Goal: Use online tool/utility

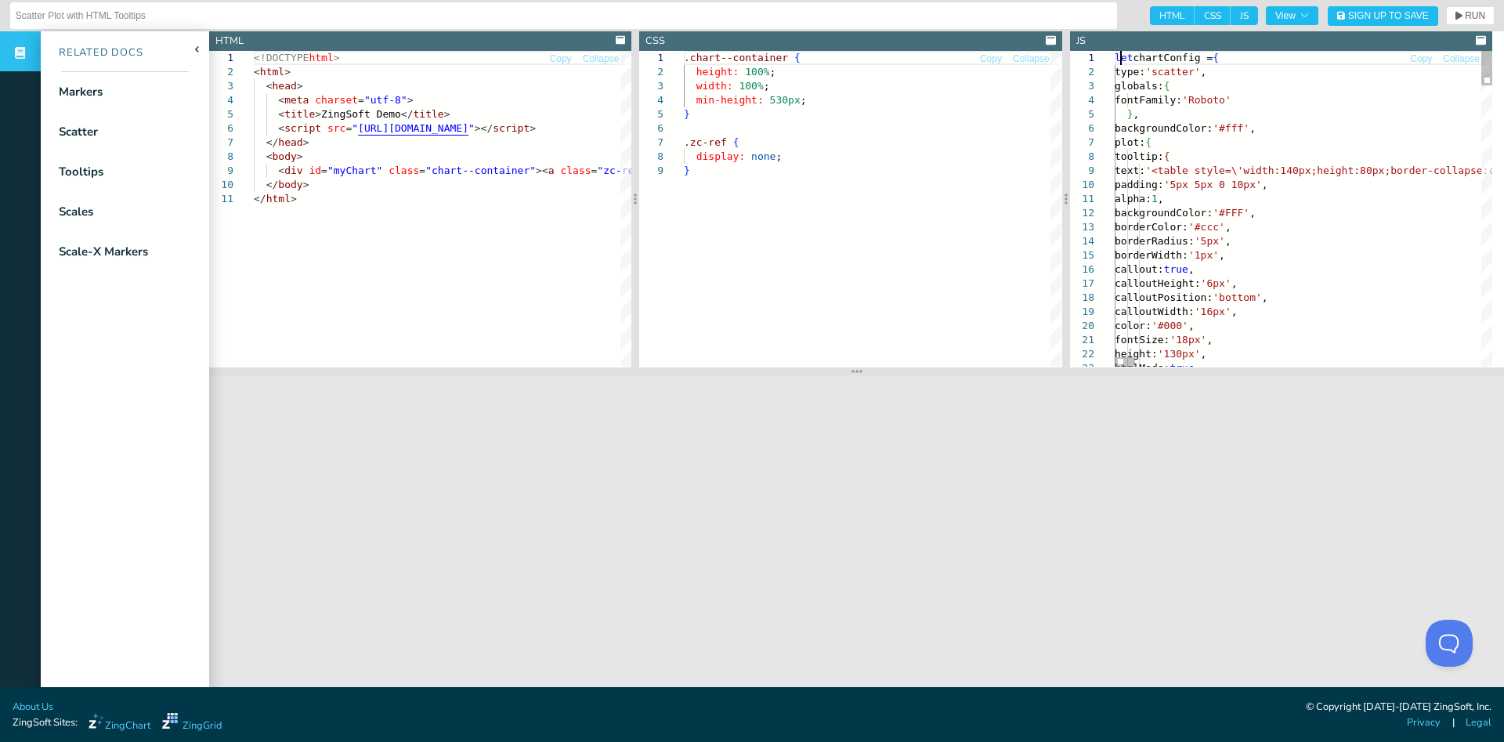
click at [1118, 58] on span "let" at bounding box center [1124, 58] width 18 height 12
click at [1116, 57] on span "let" at bounding box center [1124, 58] width 18 height 12
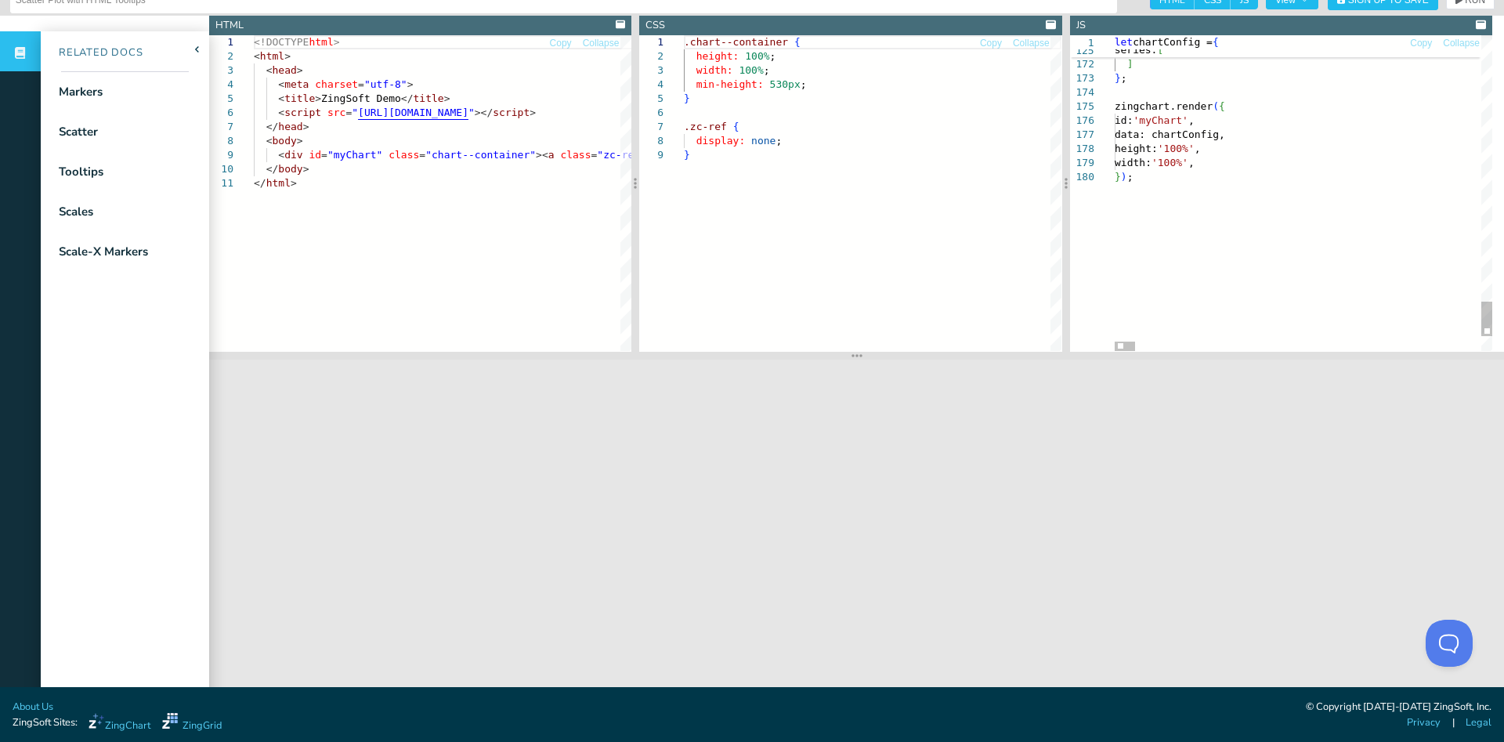
scroll to position [0, 0]
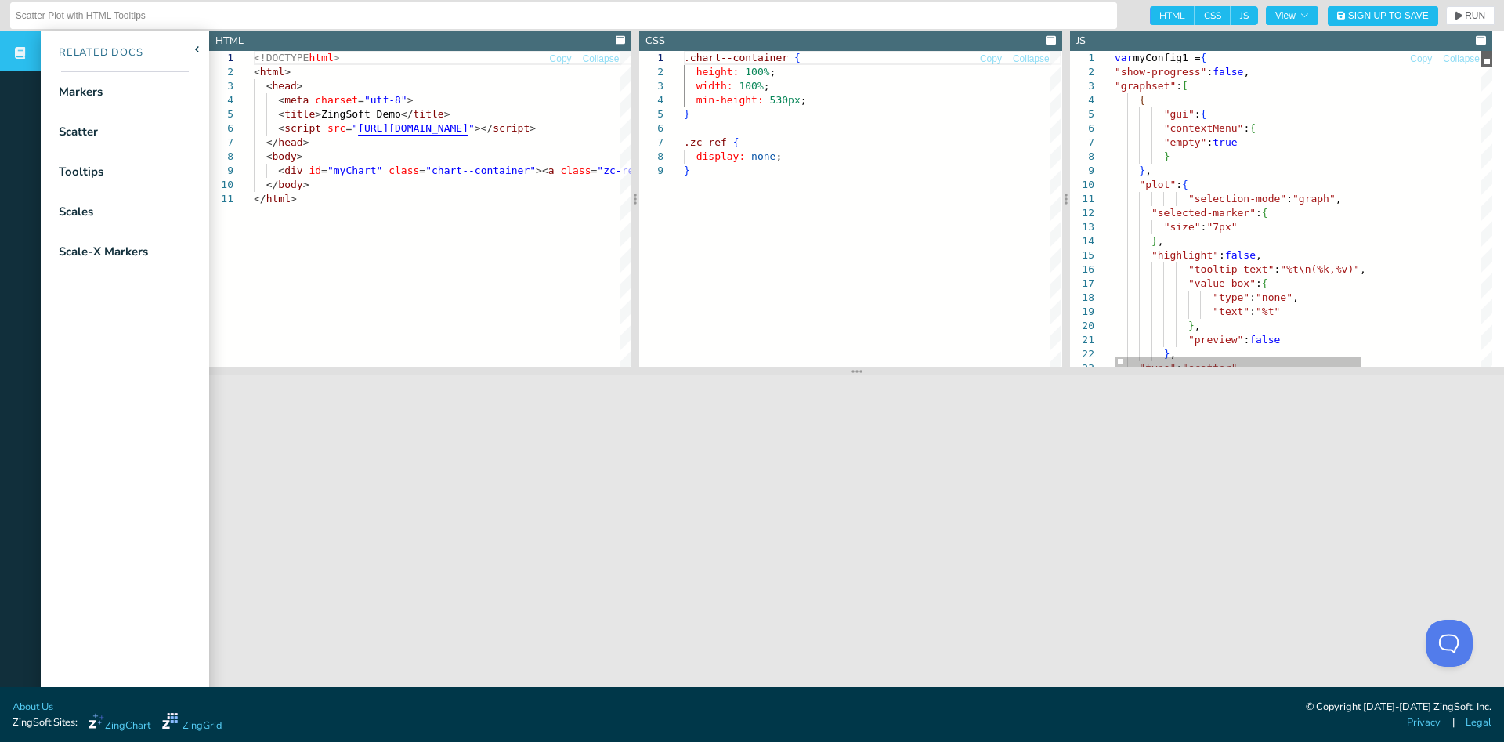
drag, startPoint x: 1489, startPoint y: 347, endPoint x: 1489, endPoint y: 38, distance: 308.6
click at [1489, 38] on div "JS Copy Collapse 18 19 20 21 22 23 1 2 3 4 5 6 7 8 9 10 11 12 13 14 15 16 17 "t…" at bounding box center [1281, 199] width 422 height 336
click at [1122, 55] on span "var" at bounding box center [1124, 58] width 18 height 12
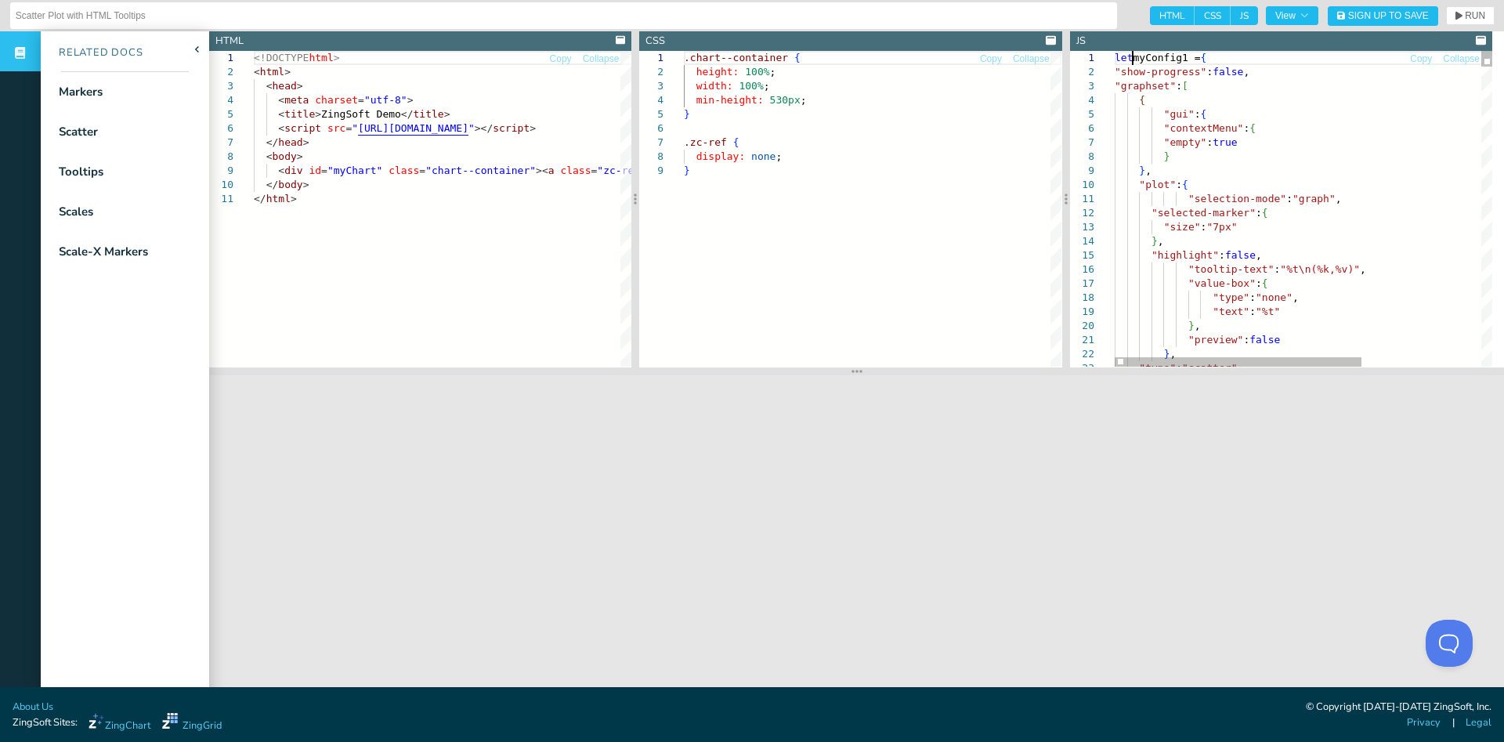
click at [1235, 62] on div "let myConfig1 = {" at bounding box center [1395, 58] width 561 height 14
click at [1465, 15] on span "RUN" at bounding box center [1475, 15] width 20 height 9
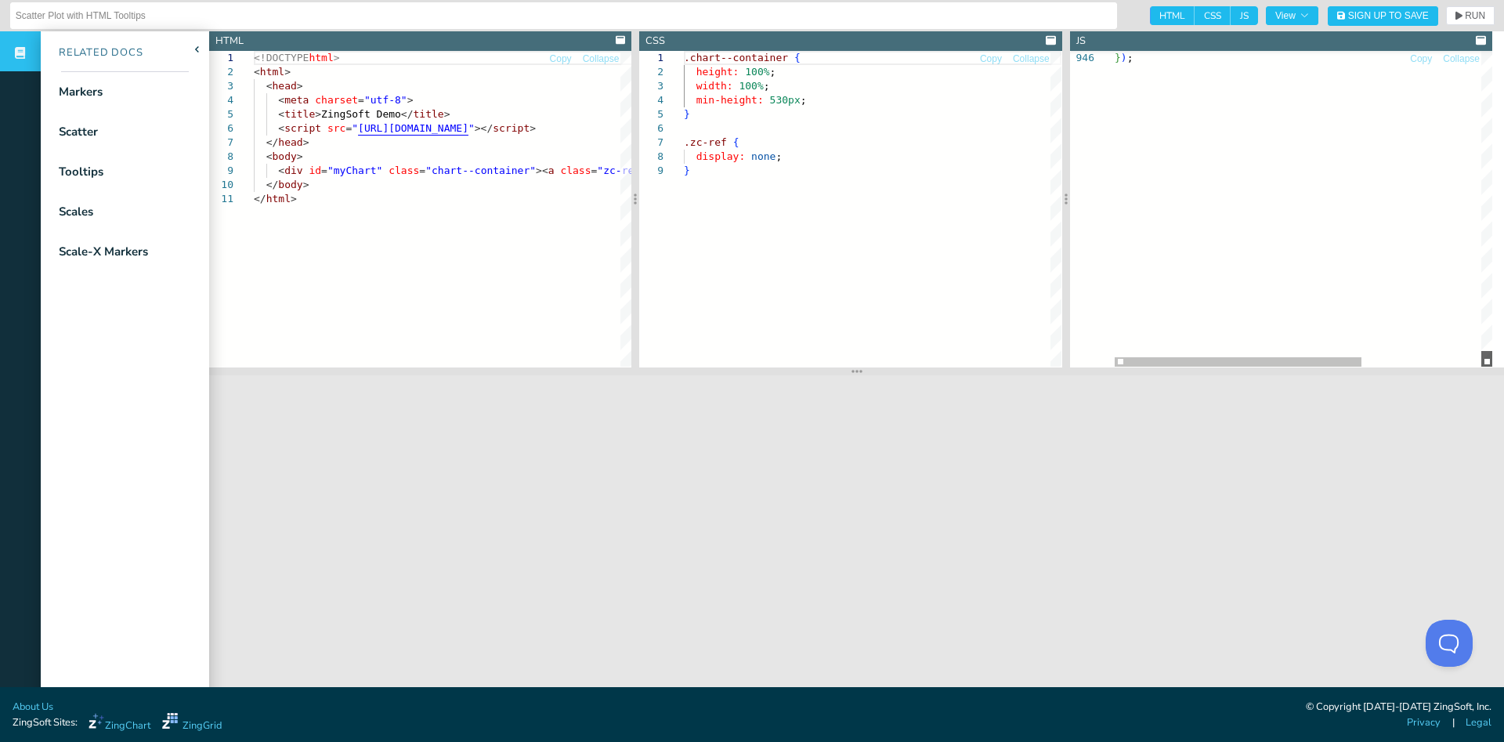
drag, startPoint x: 1488, startPoint y: 62, endPoint x: 1495, endPoint y: 380, distance: 318.1
click at [1495, 380] on section "Reminder: Complete your profile to help us better serve you! [Warning: Not Fork…" at bounding box center [752, 343] width 1504 height 687
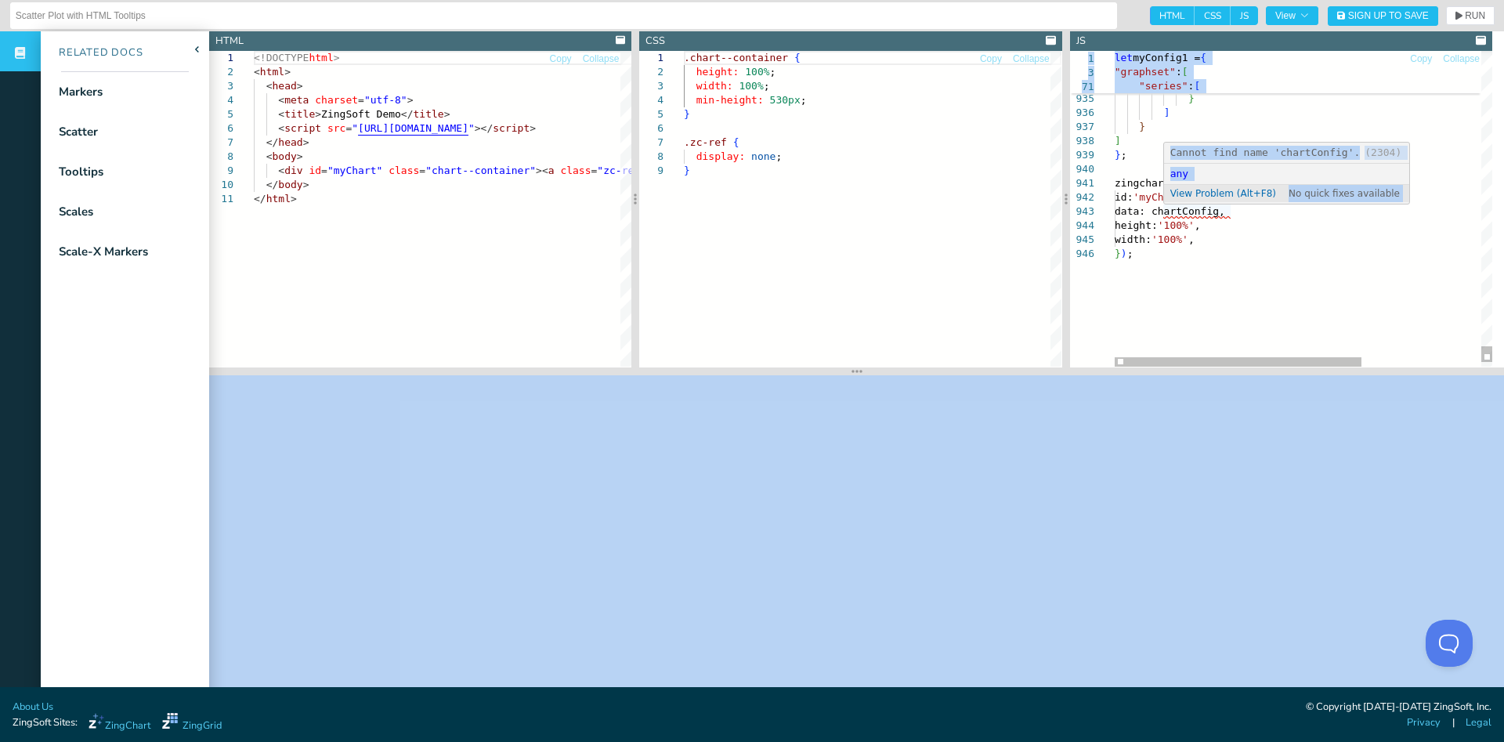
click at [1186, 209] on span "data: chartConfig," at bounding box center [1170, 211] width 110 height 12
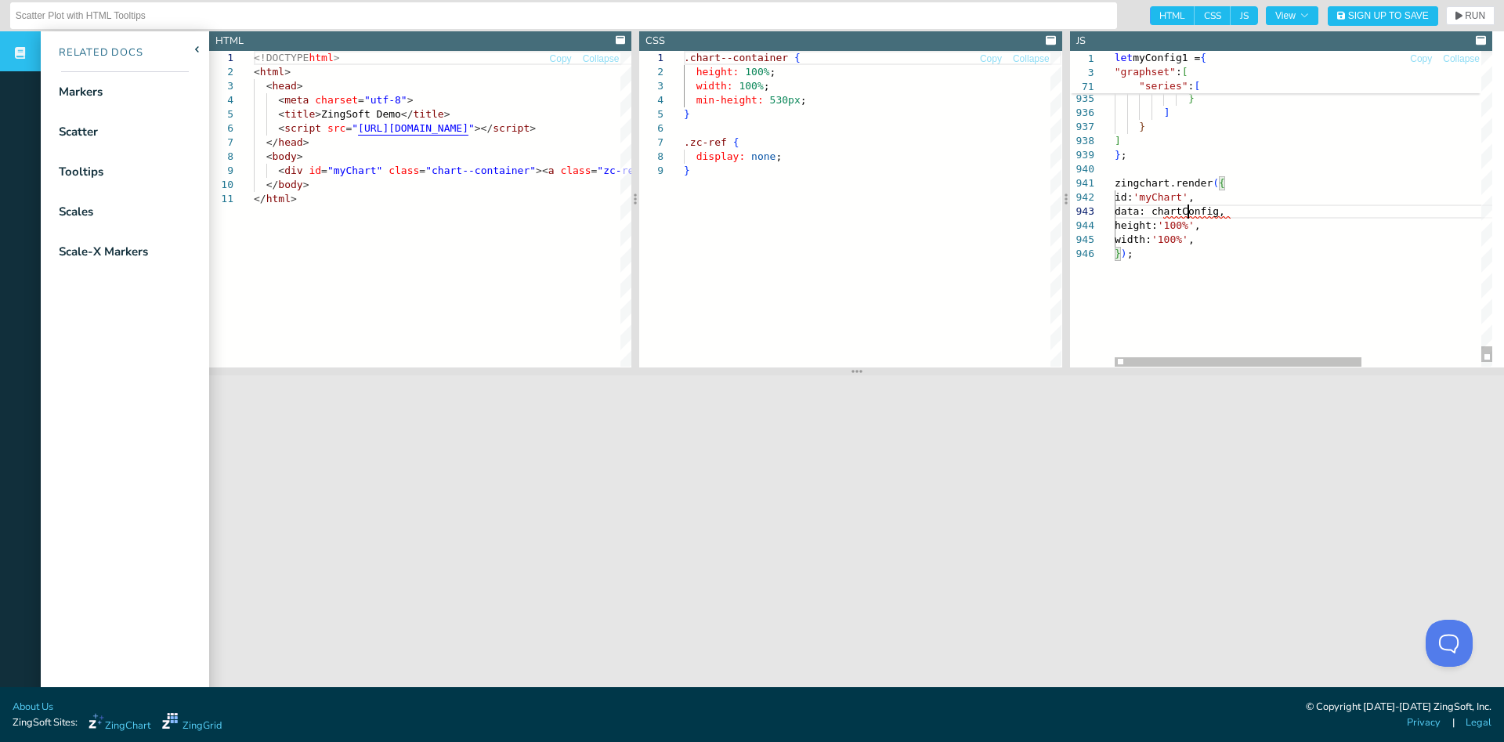
click at [1186, 209] on span "data: chartConfig," at bounding box center [1170, 211] width 110 height 12
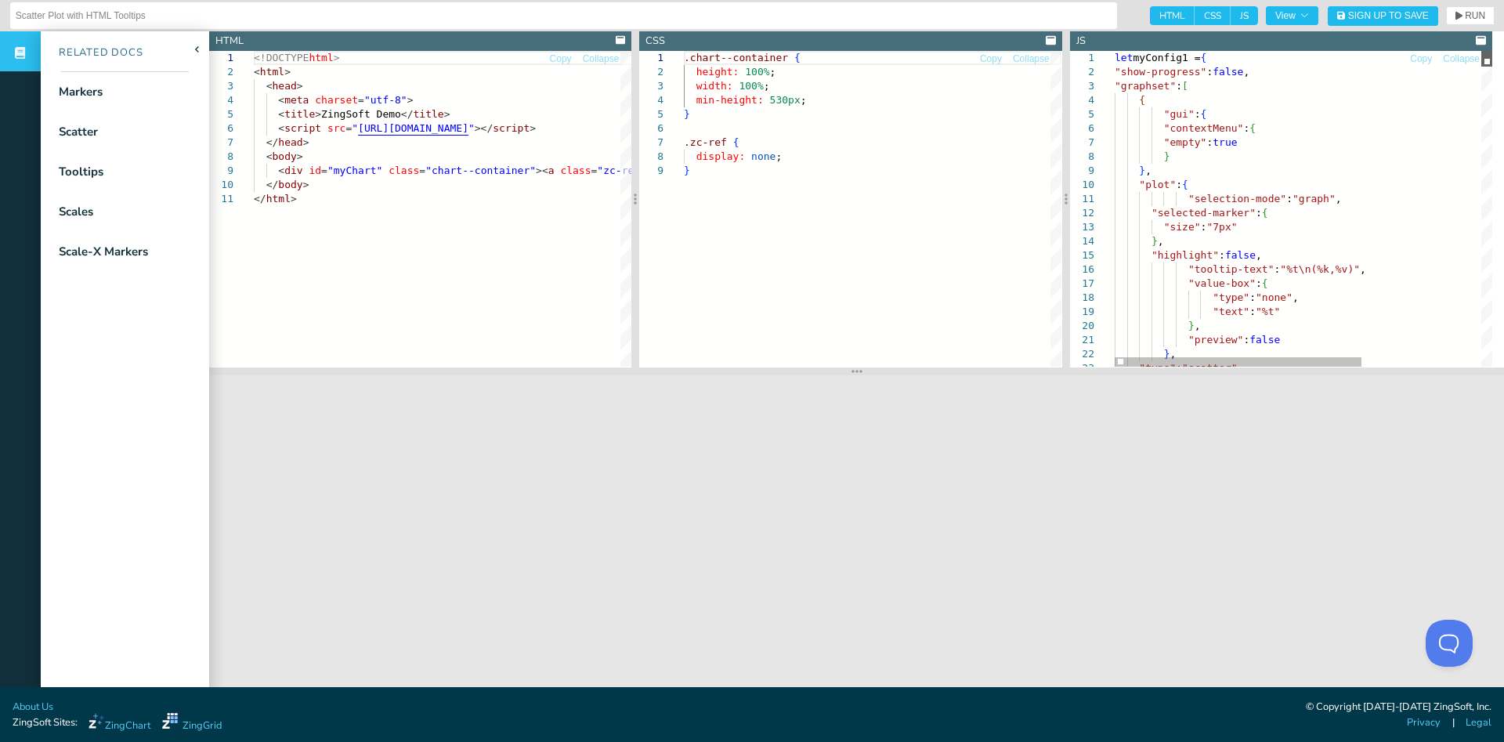
drag, startPoint x: 1486, startPoint y: 347, endPoint x: 1492, endPoint y: 38, distance: 309.4
click at [1493, 38] on section "Reminder: Complete your profile to help us better serve you! [Warning: Not Fork…" at bounding box center [752, 343] width 1504 height 687
click at [1149, 56] on span "myConfig1 =" at bounding box center [1166, 58] width 67 height 12
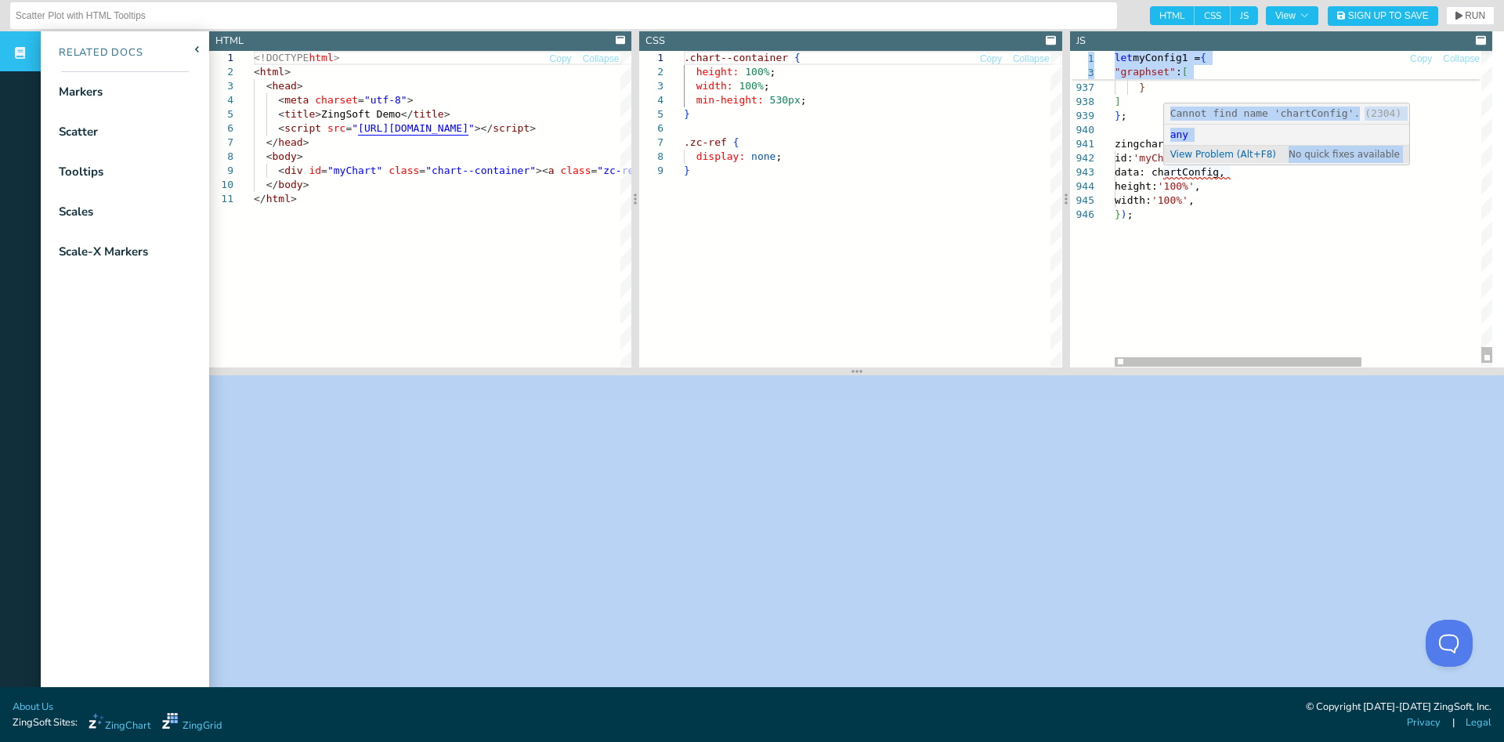
click at [1180, 171] on span "data: chartConfig," at bounding box center [1170, 172] width 110 height 12
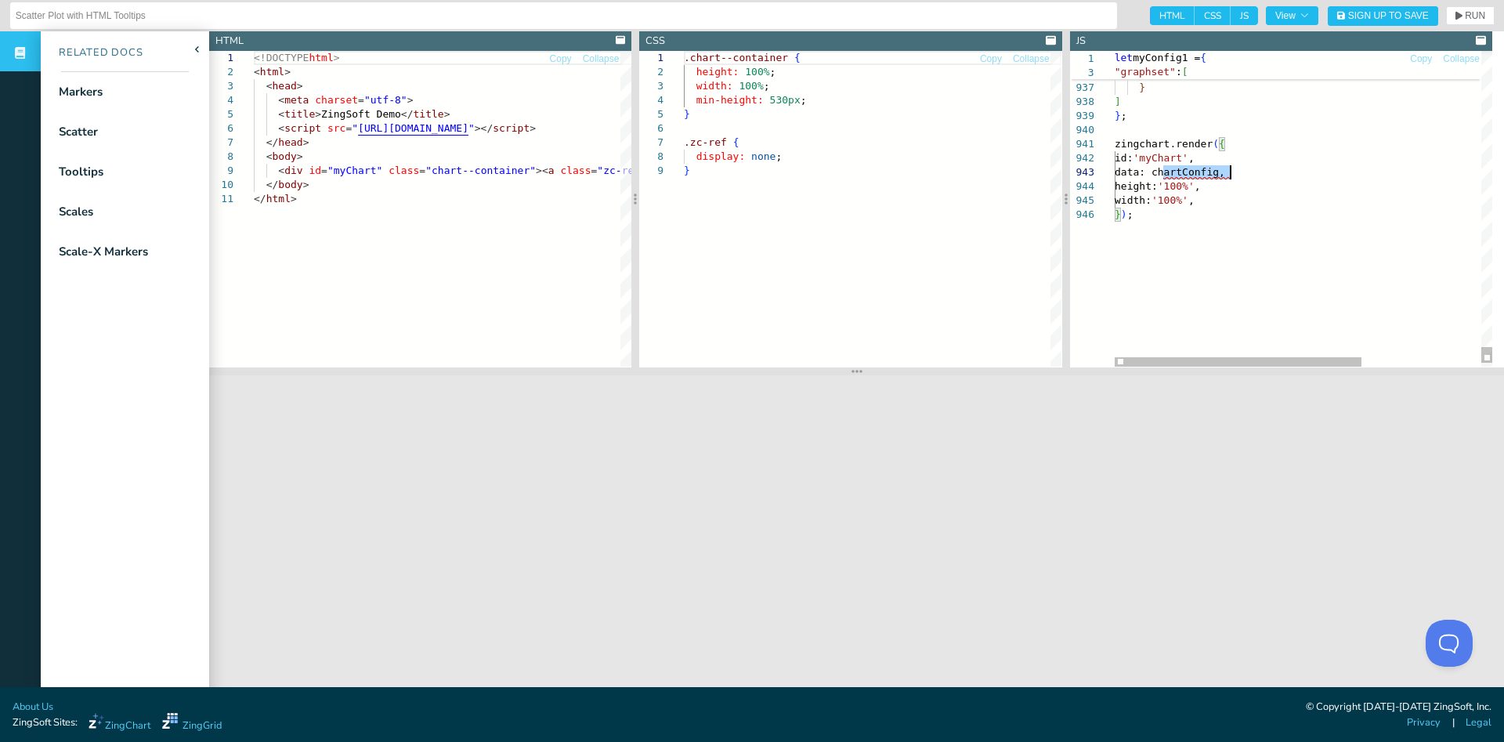
click at [1180, 171] on span "data: chartConfig," at bounding box center [1170, 172] width 110 height 12
type textarea "zingchart.render({ id: 'myChart', data: myConfig1, height: '100%', width: '100%…"
click at [1166, 158] on span "'myChart'" at bounding box center [1160, 158] width 55 height 12
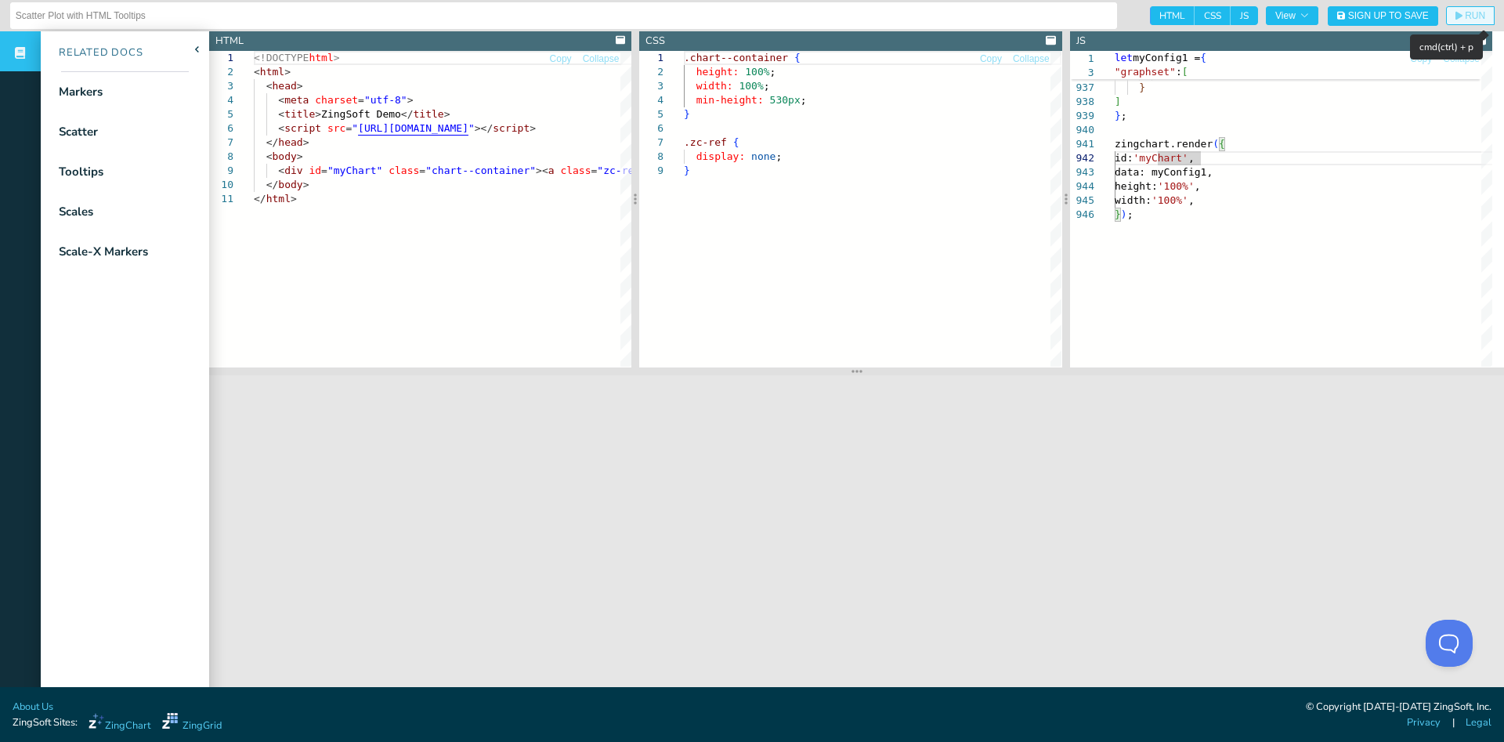
click at [1465, 12] on span "RUN" at bounding box center [1475, 15] width 20 height 9
